Goal: Information Seeking & Learning: Find specific fact

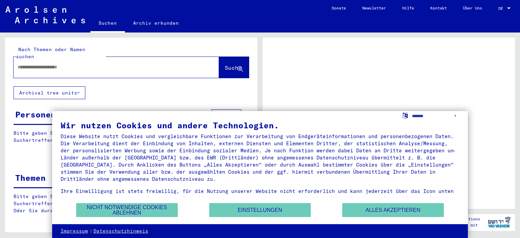
click at [36, 64] on div at bounding box center [108, 67] width 189 height 15
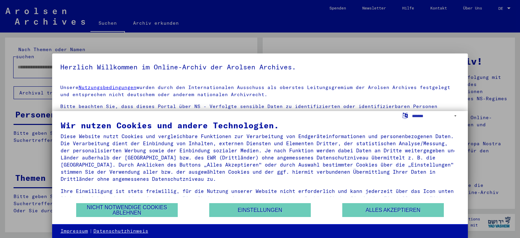
scroll to position [16, 0]
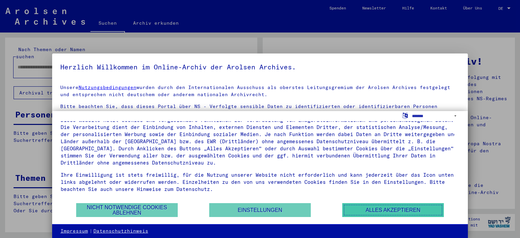
drag, startPoint x: 378, startPoint y: 209, endPoint x: 371, endPoint y: 208, distance: 6.5
click at [377, 209] on button "Alles akzeptieren" at bounding box center [392, 210] width 101 height 14
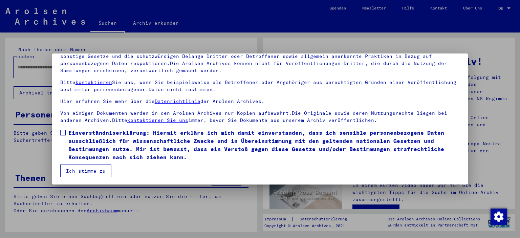
scroll to position [58, 0]
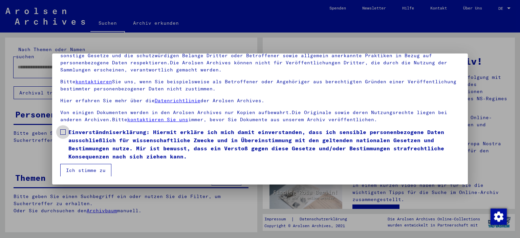
click at [61, 132] on span at bounding box center [62, 131] width 5 height 5
click at [83, 167] on button "Ich stimme zu" at bounding box center [85, 170] width 51 height 13
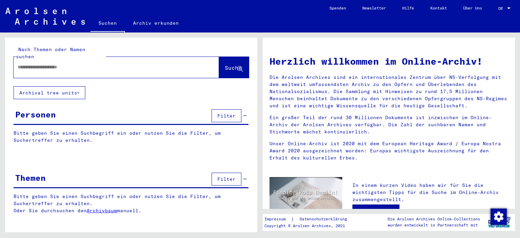
click at [31, 64] on input "text" at bounding box center [108, 67] width 181 height 7
type input "**********"
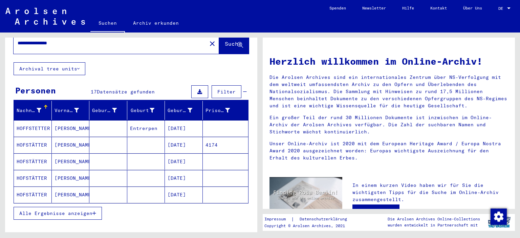
scroll to position [58, 0]
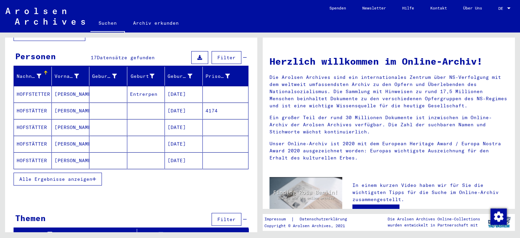
click at [52, 175] on button "Alle Ergebnisse anzeigen" at bounding box center [58, 179] width 88 height 13
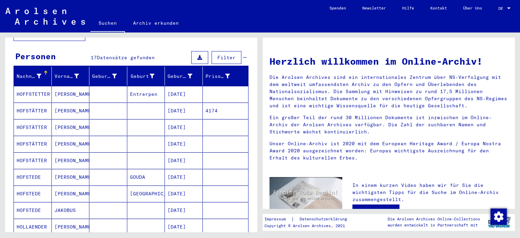
click at [170, 204] on mat-cell "[DATE]" at bounding box center [184, 210] width 38 height 16
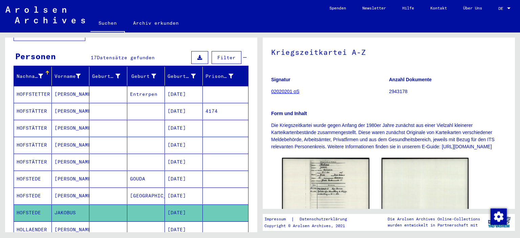
scroll to position [143, 0]
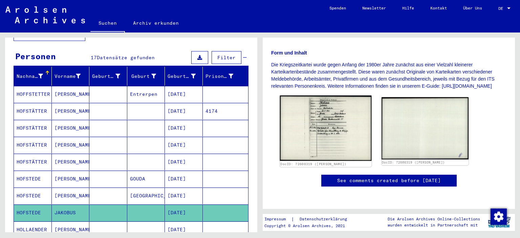
click at [329, 104] on img at bounding box center [325, 127] width 91 height 65
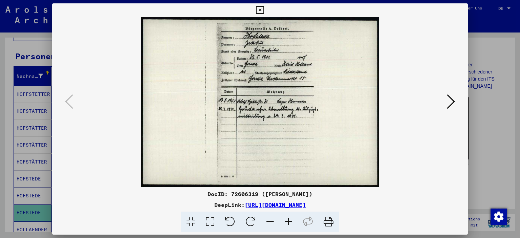
click at [288, 223] on icon at bounding box center [288, 221] width 18 height 21
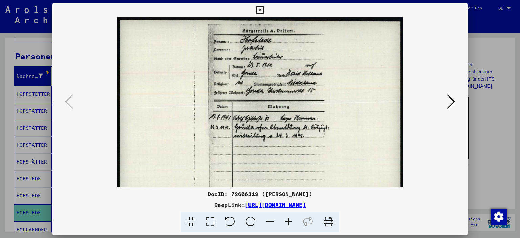
click at [288, 223] on icon at bounding box center [288, 221] width 18 height 21
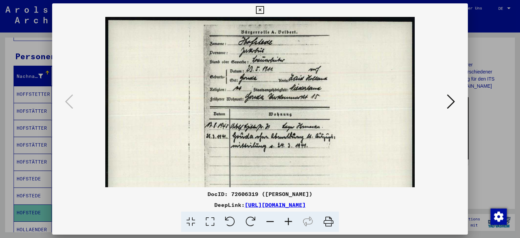
click at [288, 223] on icon at bounding box center [288, 221] width 18 height 21
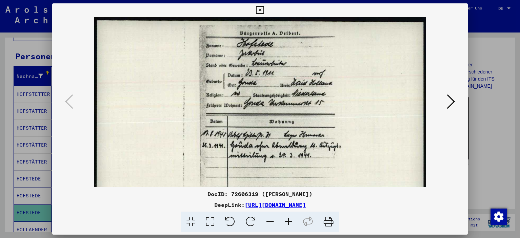
click at [288, 223] on icon at bounding box center [288, 221] width 18 height 21
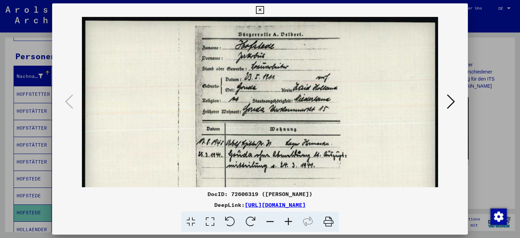
click at [288, 223] on icon at bounding box center [288, 221] width 18 height 21
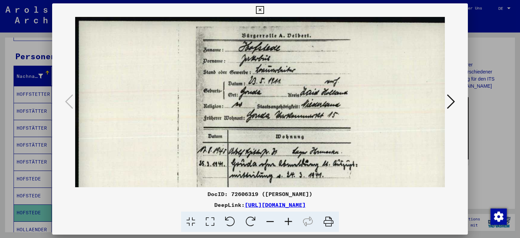
click at [288, 223] on icon at bounding box center [288, 221] width 18 height 21
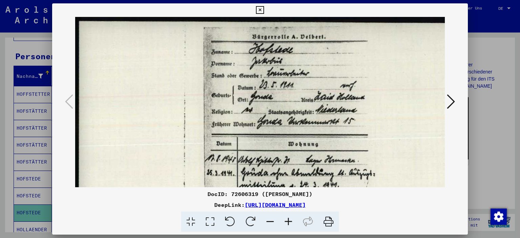
click at [453, 102] on icon at bounding box center [451, 101] width 8 height 16
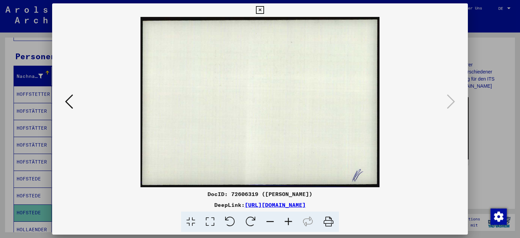
click at [69, 101] on icon at bounding box center [69, 101] width 8 height 16
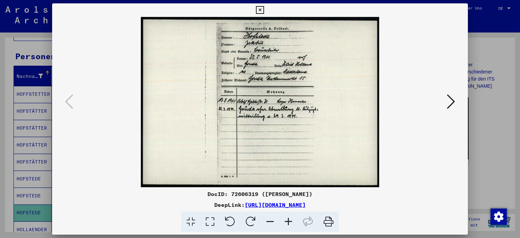
click at [449, 100] on icon at bounding box center [451, 101] width 8 height 16
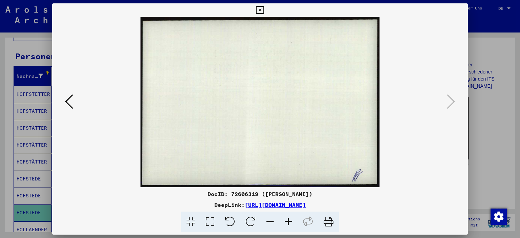
click at [259, 8] on icon at bounding box center [260, 10] width 8 height 8
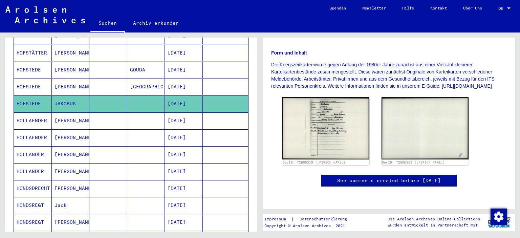
scroll to position [167, 0]
click at [178, 95] on mat-cell "[DATE]" at bounding box center [184, 103] width 38 height 17
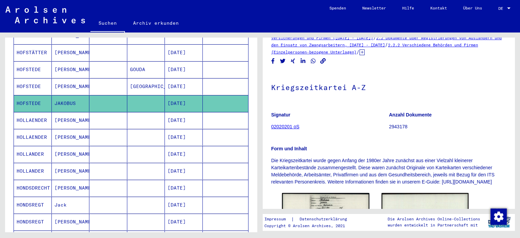
scroll to position [0, 0]
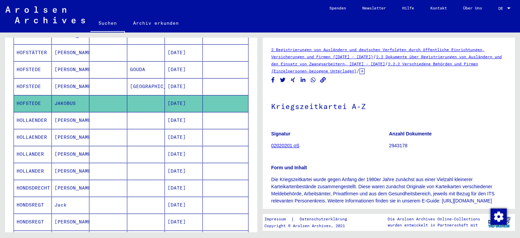
click at [364, 72] on icon at bounding box center [361, 71] width 5 height 6
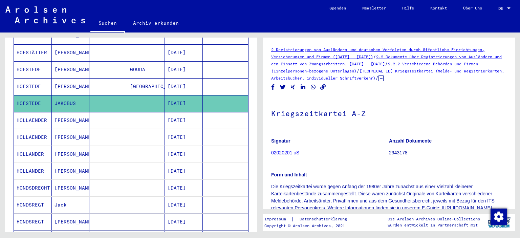
drag, startPoint x: 432, startPoint y: 78, endPoint x: 265, endPoint y: 46, distance: 169.6
click at [265, 46] on yv-its-full-details "2 Registrierungen von Ausländern und deutschen Verfolgten durch öffentliche Ein…" at bounding box center [389, 184] width 252 height 276
copy div "2 Registrierungen von Ausländern und deutschen Verfolgten durch öffentliche Ein…"
click at [296, 103] on h1 "Kriegszeitkartei A-Z" at bounding box center [388, 113] width 235 height 30
click at [63, 95] on mat-cell "JAKOBUS" at bounding box center [71, 103] width 38 height 17
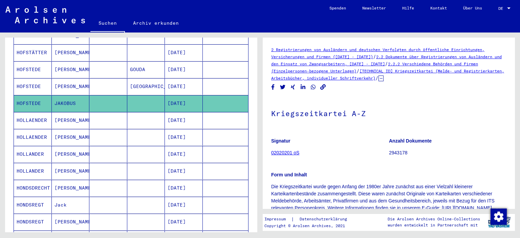
click at [63, 95] on mat-cell "JAKOBUS" at bounding box center [71, 103] width 38 height 17
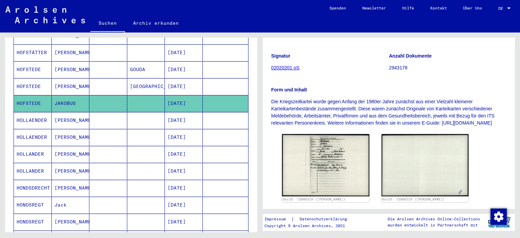
scroll to position [101, 0]
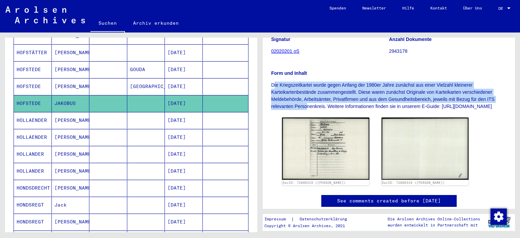
drag, startPoint x: 273, startPoint y: 84, endPoint x: 306, endPoint y: 109, distance: 41.3
click at [306, 109] on p "Die Kriegszeitkartei wurde gegen Anfang der 1980er Jahre zunächst aus einer Vie…" at bounding box center [388, 96] width 235 height 28
drag, startPoint x: 275, startPoint y: 86, endPoint x: 271, endPoint y: 85, distance: 4.8
click at [275, 86] on p "Die Kriegszeitkartei wurde gegen Anfang der 1980er Jahre zunächst aus einer Vie…" at bounding box center [388, 96] width 235 height 28
drag, startPoint x: 271, startPoint y: 85, endPoint x: 303, endPoint y: 116, distance: 44.7
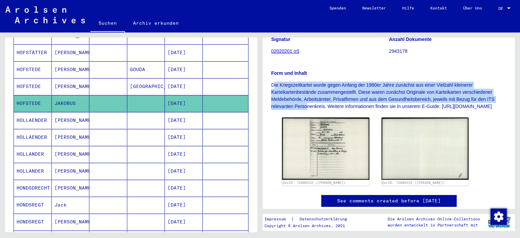
click at [303, 116] on yv-its-full-details "2 Registrierungen von Ausländern und deutschen Verfolgten durch öffentliche Ein…" at bounding box center [389, 83] width 252 height 276
copy p "Die Kriegszeitkartei wurde gegen Anfang der 1980er Jahre zunächst aus einer Vie…"
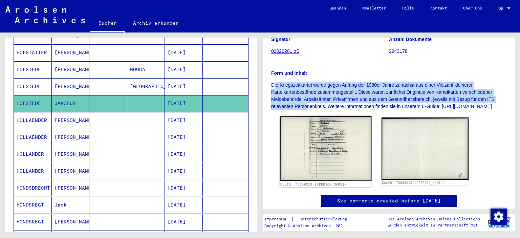
click at [311, 170] on img at bounding box center [325, 148] width 91 height 65
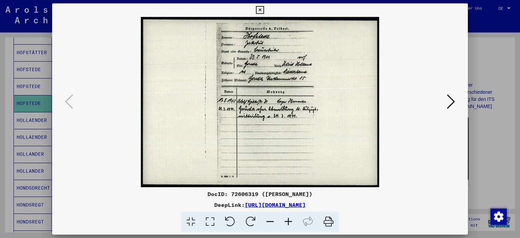
click at [288, 220] on icon at bounding box center [288, 221] width 18 height 21
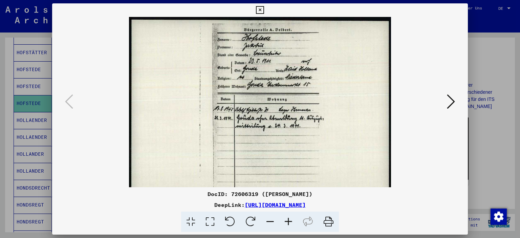
click at [288, 220] on icon at bounding box center [288, 221] width 18 height 21
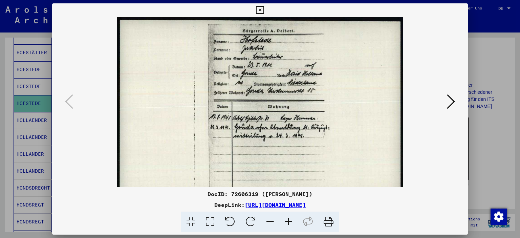
click at [288, 220] on icon at bounding box center [288, 221] width 18 height 21
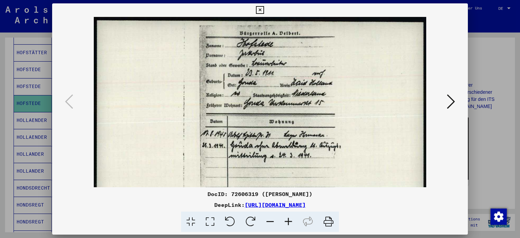
click at [288, 220] on icon at bounding box center [288, 221] width 18 height 21
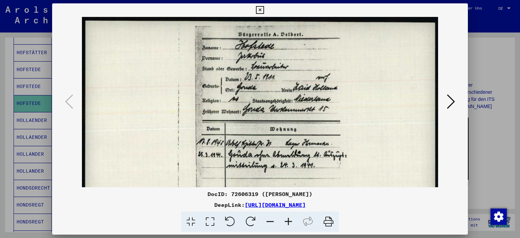
click at [288, 220] on icon at bounding box center [288, 221] width 18 height 21
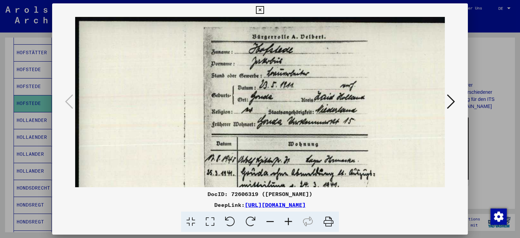
click at [288, 220] on icon at bounding box center [288, 221] width 18 height 21
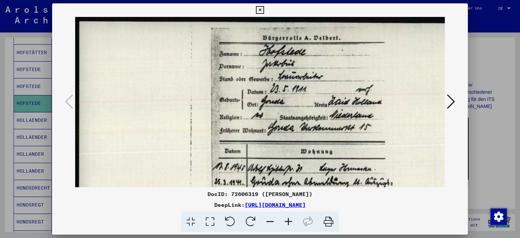
click at [264, 172] on img at bounding box center [288, 169] width 427 height 305
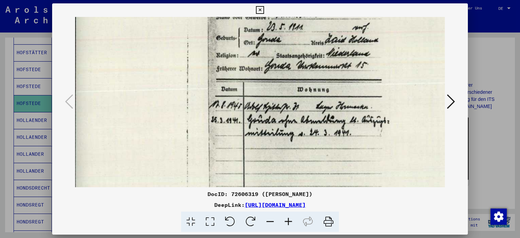
scroll to position [63, 4]
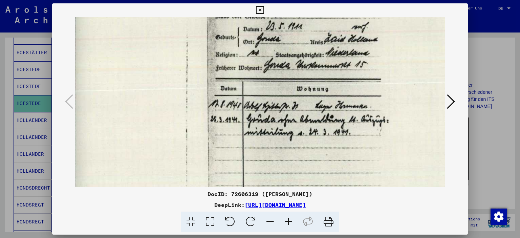
drag, startPoint x: 271, startPoint y: 139, endPoint x: 283, endPoint y: 32, distance: 107.3
click at [283, 32] on img at bounding box center [284, 106] width 427 height 305
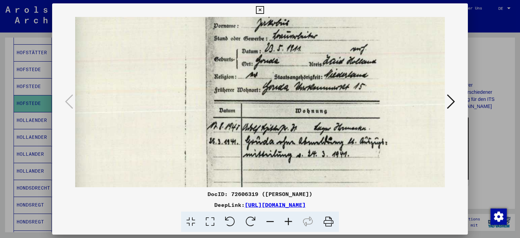
scroll to position [18, 9]
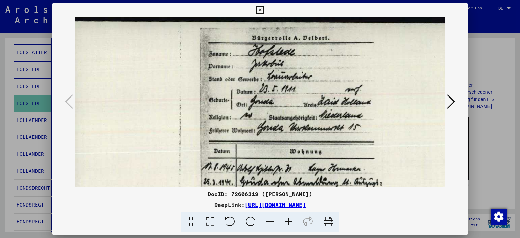
drag, startPoint x: 314, startPoint y: 59, endPoint x: 322, endPoint y: 117, distance: 58.1
click at [308, 139] on img at bounding box center [277, 169] width 427 height 305
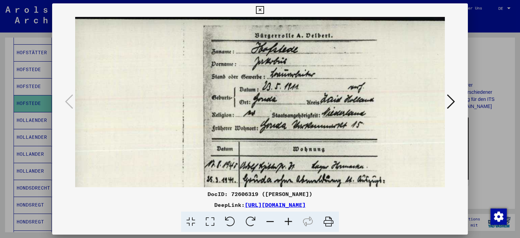
scroll to position [7, 1]
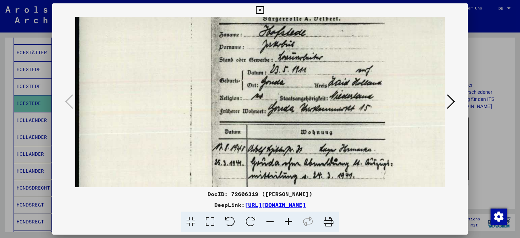
drag, startPoint x: 305, startPoint y: 92, endPoint x: 323, endPoint y: 75, distance: 25.4
click at [324, 75] on img at bounding box center [288, 150] width 427 height 305
click at [287, 58] on img at bounding box center [288, 150] width 427 height 305
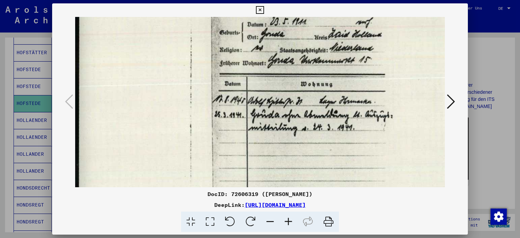
drag, startPoint x: 307, startPoint y: 99, endPoint x: 322, endPoint y: 55, distance: 46.2
click at [323, 53] on img at bounding box center [288, 102] width 427 height 305
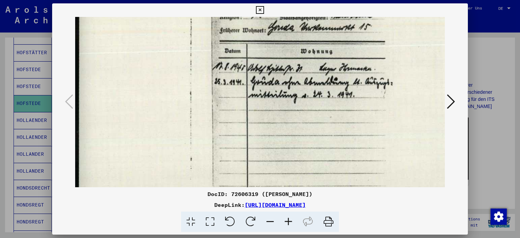
scroll to position [112, 0]
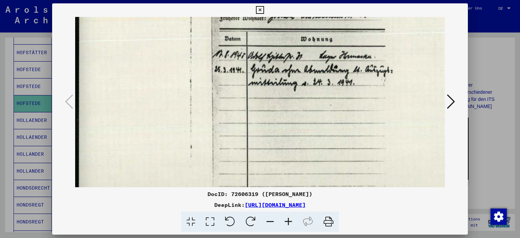
drag, startPoint x: 313, startPoint y: 101, endPoint x: 334, endPoint y: 56, distance: 49.3
click at [334, 56] on img at bounding box center [288, 57] width 427 height 305
click at [287, 220] on icon at bounding box center [288, 221] width 18 height 21
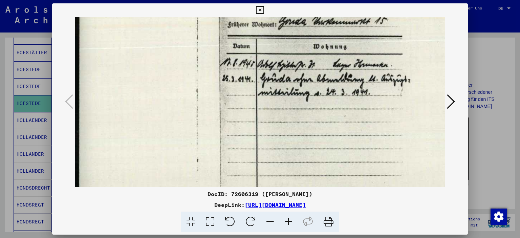
click at [286, 220] on icon at bounding box center [288, 221] width 18 height 21
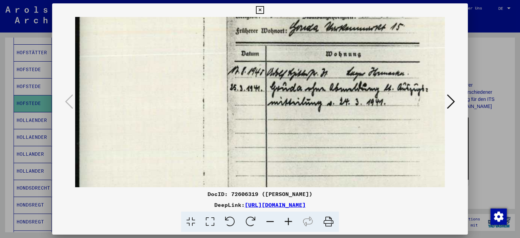
click at [260, 10] on icon at bounding box center [260, 10] width 8 height 8
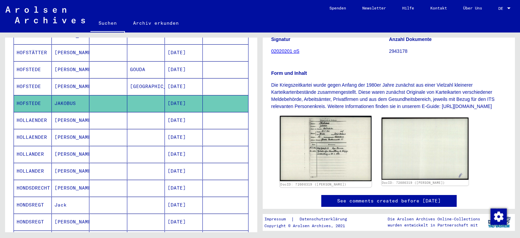
click at [314, 153] on img at bounding box center [325, 148] width 91 height 65
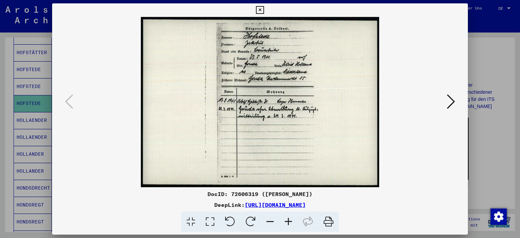
click at [288, 221] on icon at bounding box center [288, 221] width 18 height 21
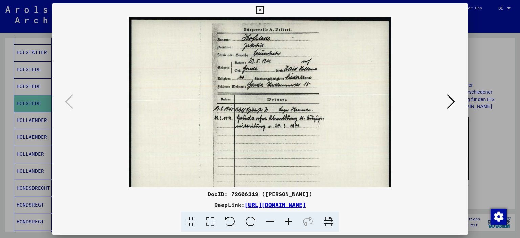
click at [288, 221] on icon at bounding box center [288, 221] width 18 height 21
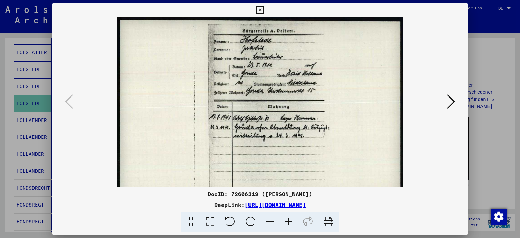
click at [288, 221] on icon at bounding box center [288, 221] width 18 height 21
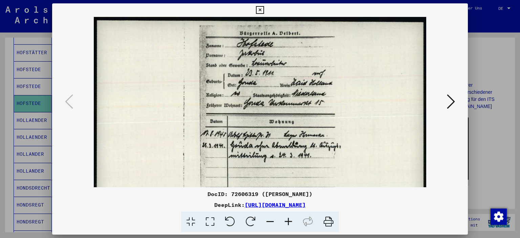
click at [288, 221] on icon at bounding box center [288, 221] width 18 height 21
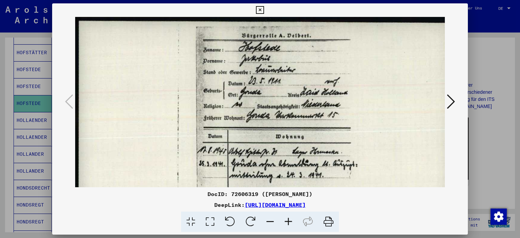
click at [288, 221] on icon at bounding box center [288, 221] width 18 height 21
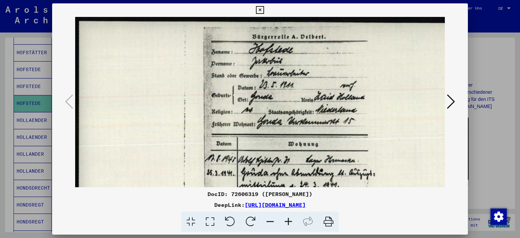
click at [288, 221] on icon at bounding box center [288, 221] width 18 height 21
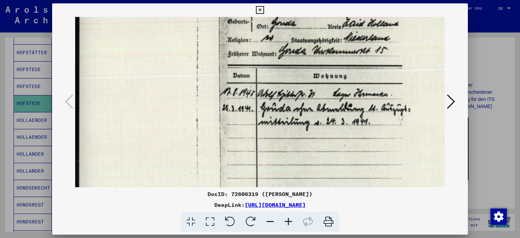
scroll to position [93, 0]
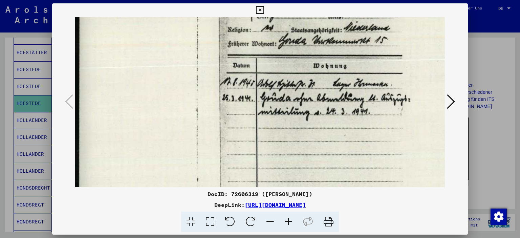
drag, startPoint x: 291, startPoint y: 135, endPoint x: 295, endPoint y: 43, distance: 92.1
click at [295, 43] on img at bounding box center [300, 85] width 451 height 322
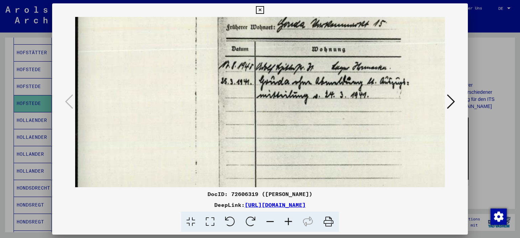
scroll to position [112, 1]
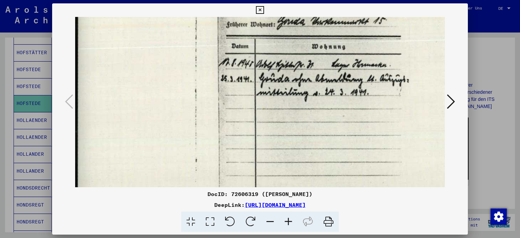
drag, startPoint x: 278, startPoint y: 96, endPoint x: 276, endPoint y: 76, distance: 20.1
click at [276, 76] on img at bounding box center [299, 66] width 451 height 322
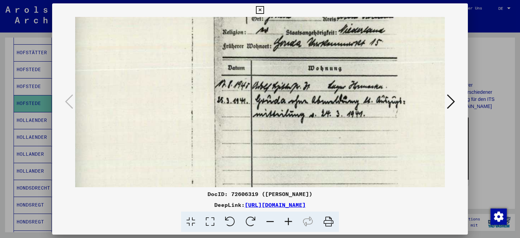
scroll to position [90, 5]
drag, startPoint x: 334, startPoint y: 33, endPoint x: 330, endPoint y: 56, distance: 23.3
click at [330, 56] on img at bounding box center [295, 88] width 451 height 322
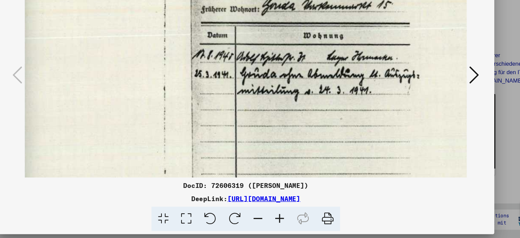
click at [270, 224] on icon at bounding box center [270, 221] width 18 height 21
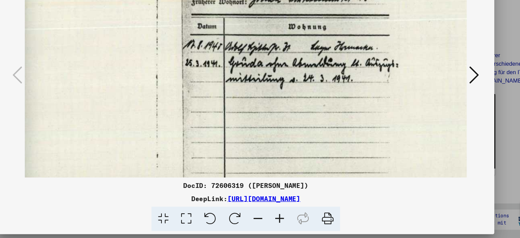
click at [270, 221] on icon at bounding box center [270, 221] width 18 height 21
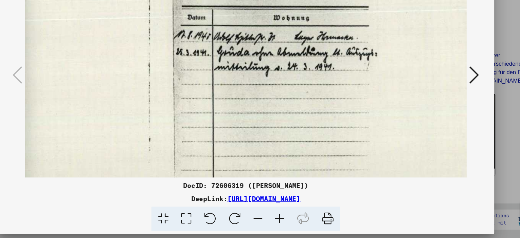
click at [270, 221] on icon at bounding box center [270, 221] width 18 height 21
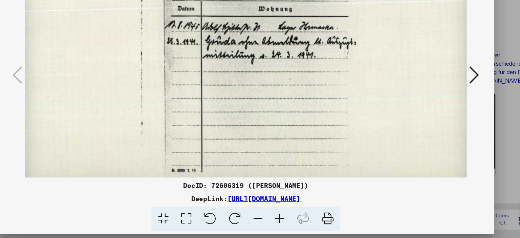
click at [270, 221] on icon at bounding box center [270, 221] width 18 height 21
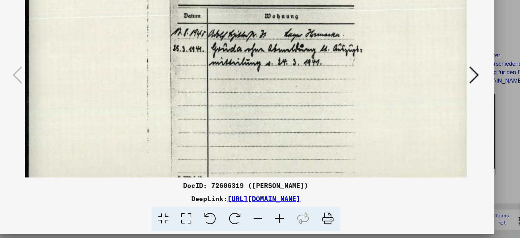
click at [270, 221] on icon at bounding box center [270, 221] width 18 height 21
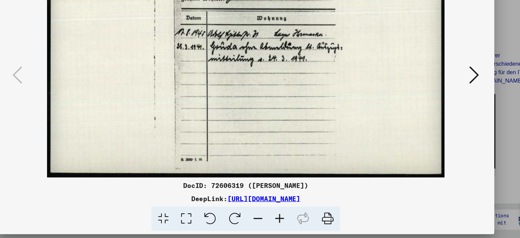
click at [270, 221] on icon at bounding box center [270, 221] width 18 height 21
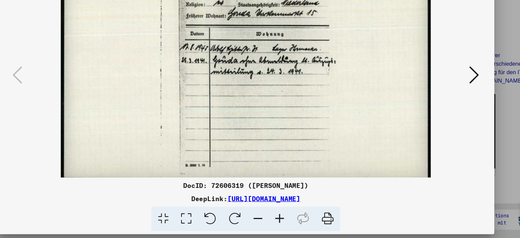
click at [270, 221] on icon at bounding box center [270, 221] width 18 height 21
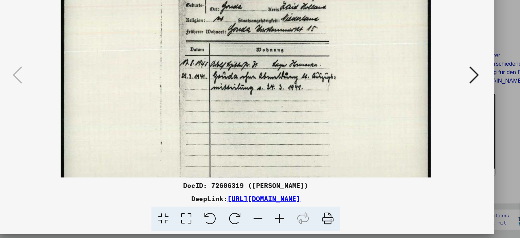
click at [270, 221] on icon at bounding box center [270, 221] width 18 height 21
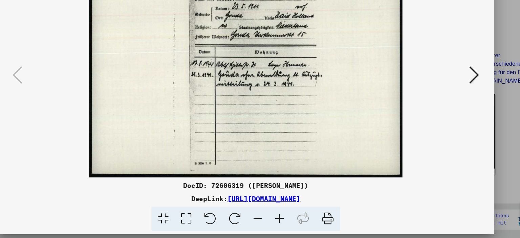
scroll to position [17, 0]
click at [270, 221] on icon at bounding box center [270, 221] width 18 height 21
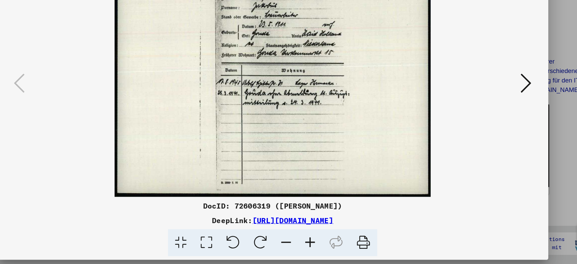
scroll to position [0, 0]
click at [270, 221] on icon at bounding box center [270, 221] width 18 height 21
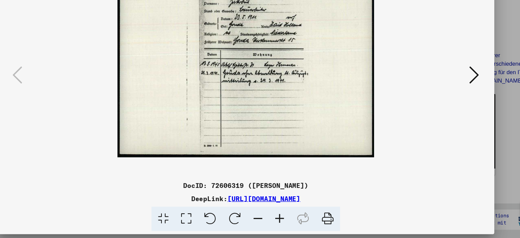
click at [270, 221] on icon at bounding box center [270, 221] width 18 height 21
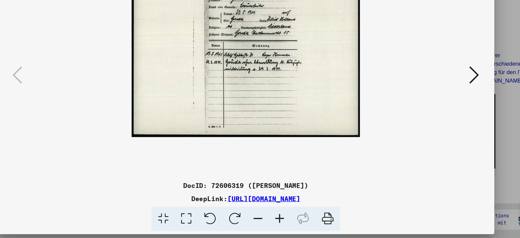
click at [270, 221] on icon at bounding box center [270, 221] width 18 height 21
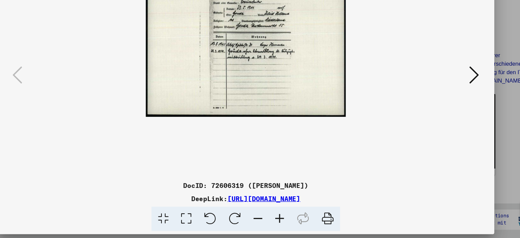
click at [270, 221] on icon at bounding box center [270, 221] width 18 height 21
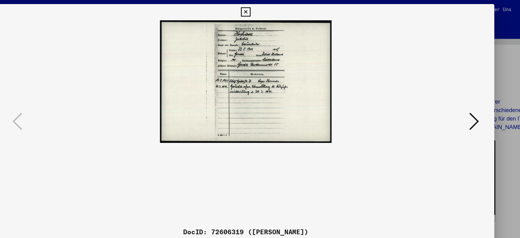
drag, startPoint x: 267, startPoint y: 93, endPoint x: 267, endPoint y: 89, distance: 4.1
click at [267, 92] on img at bounding box center [259, 68] width 143 height 102
click at [259, 9] on icon at bounding box center [260, 10] width 8 height 8
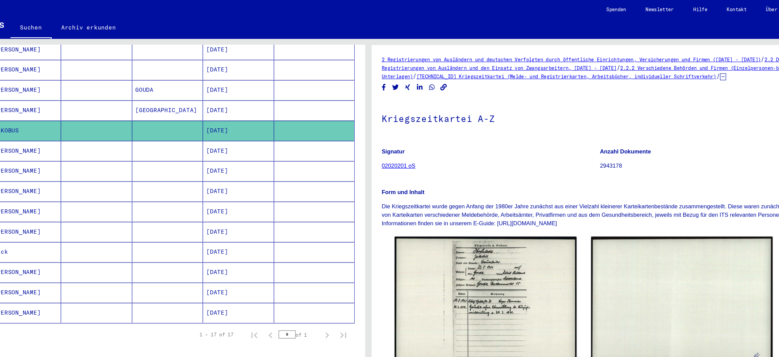
drag, startPoint x: 490, startPoint y: 133, endPoint x: 546, endPoint y: 134, distance: 55.8
click at [519, 130] on p "Signatur" at bounding box center [492, 126] width 182 height 7
click at [412, 141] on link "02020201 oS" at bounding box center [415, 138] width 28 height 5
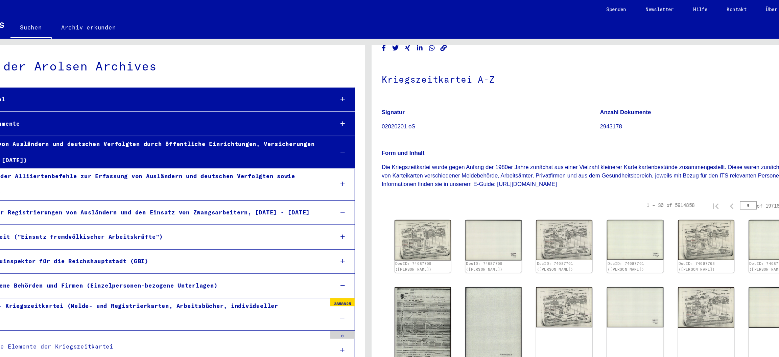
scroll to position [46086, 0]
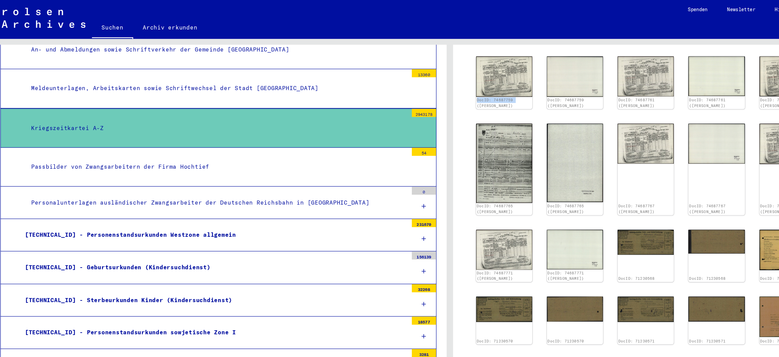
drag, startPoint x: 404, startPoint y: 117, endPoint x: 400, endPoint y: 87, distance: 30.1
click at [400, 87] on yv-its-full-details "2 Registrierungen von Ausländern und deutschen Verfolgten durch öffentliche Ein…" at bounding box center [583, 153] width 382 height 553
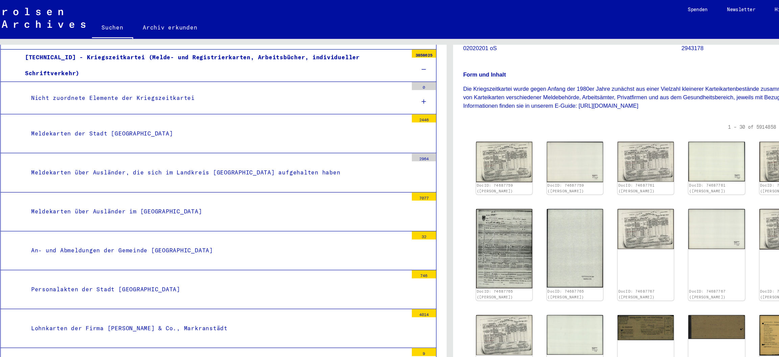
scroll to position [0, 0]
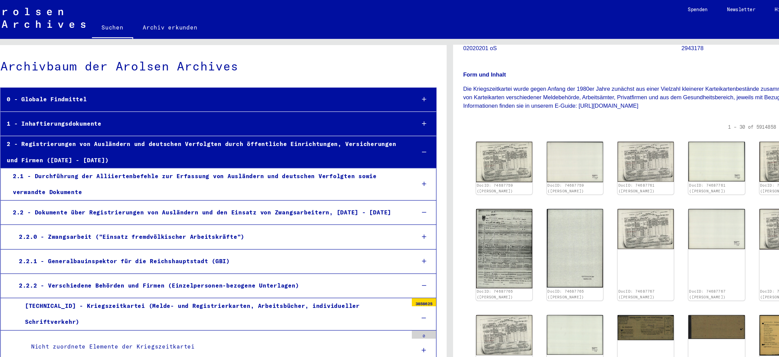
click at [137, 122] on div "2 - Registrierungen von Ausländern und deutschen Verfolgten durch öffentliche E…" at bounding box center [184, 127] width 341 height 26
